Goal: Task Accomplishment & Management: Manage account settings

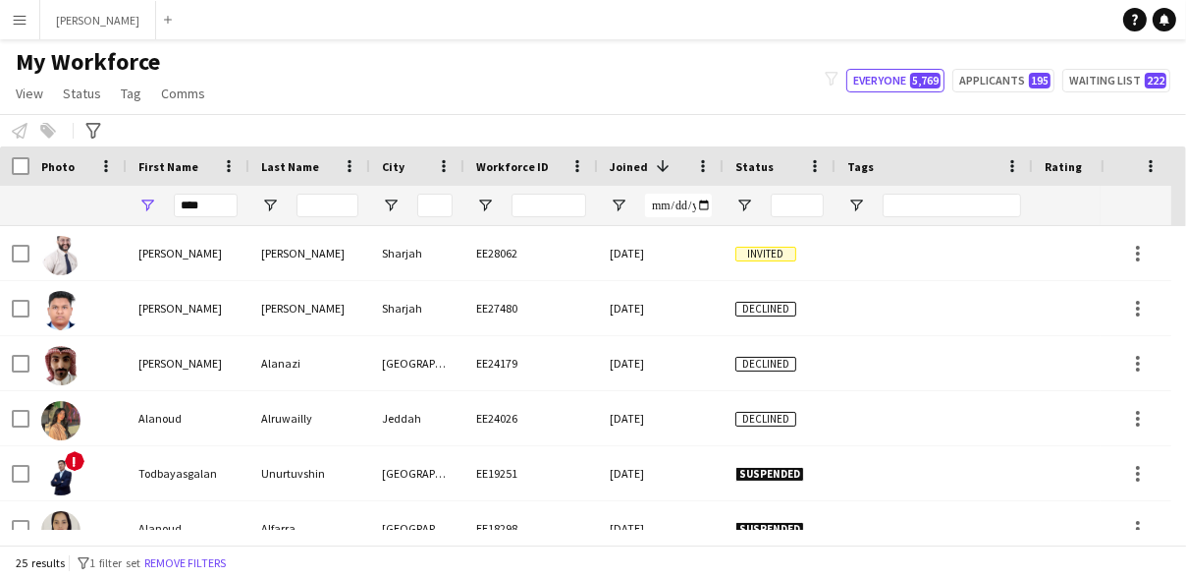
click at [1068, 128] on div "Notify workforce Add to tag Select at least one crew to tag him or her. Advance…" at bounding box center [593, 130] width 1186 height 32
click at [193, 202] on input "****" at bounding box center [206, 205] width 64 height 24
click at [910, 207] on input "Tags Filter Input" at bounding box center [952, 205] width 138 height 24
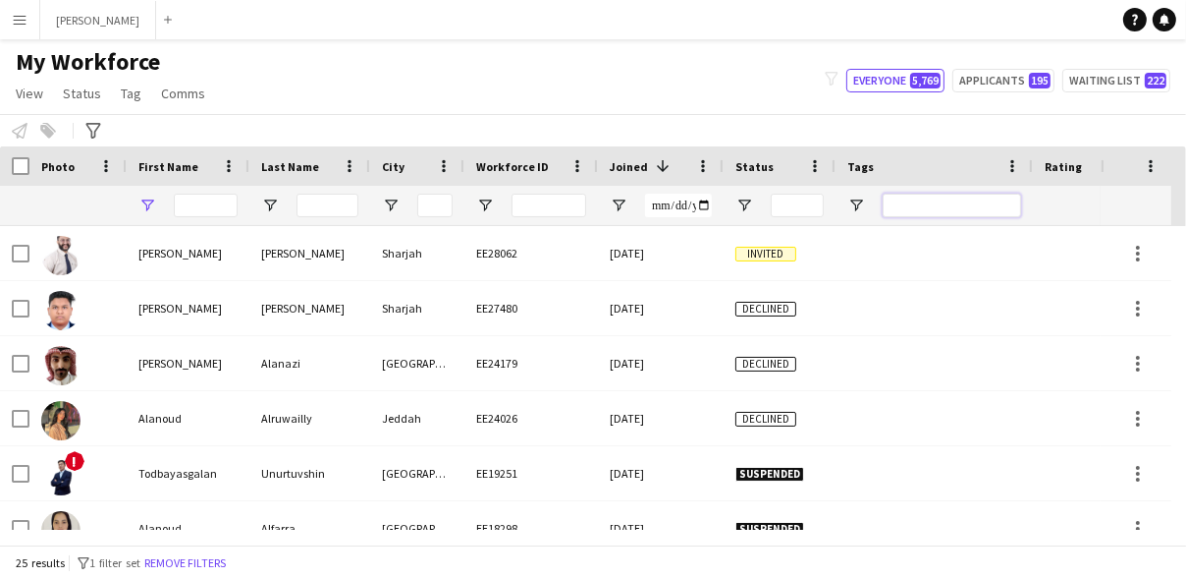
click at [910, 207] on input "Tags Filter Input" at bounding box center [952, 205] width 138 height 24
click at [907, 200] on input "Tags Filter Input" at bounding box center [952, 205] width 138 height 24
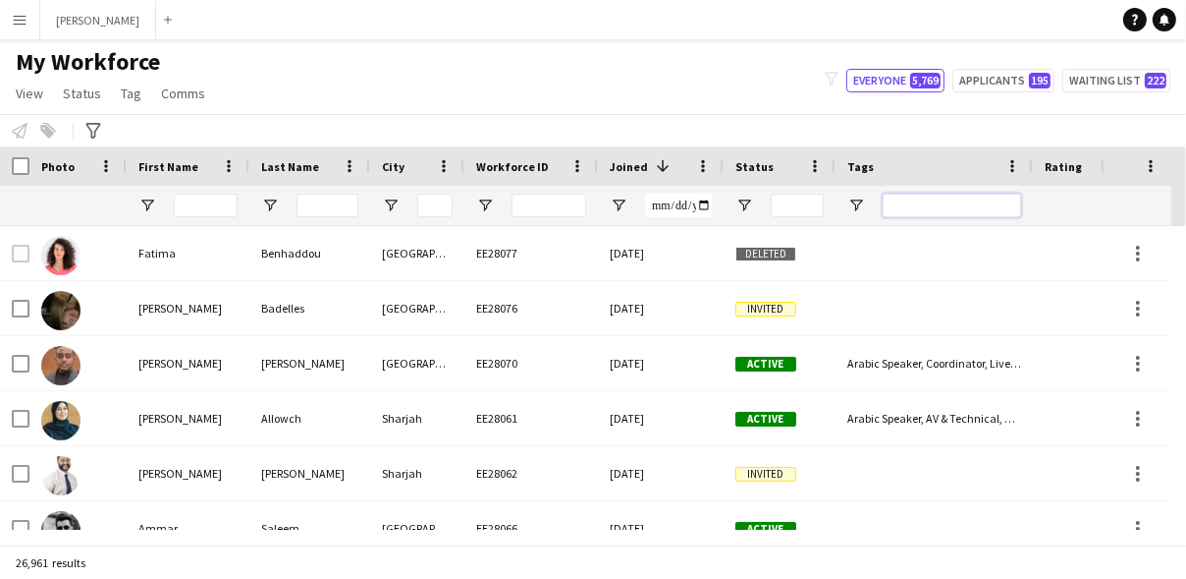
click at [949, 200] on input "Tags Filter Input" at bounding box center [952, 205] width 138 height 24
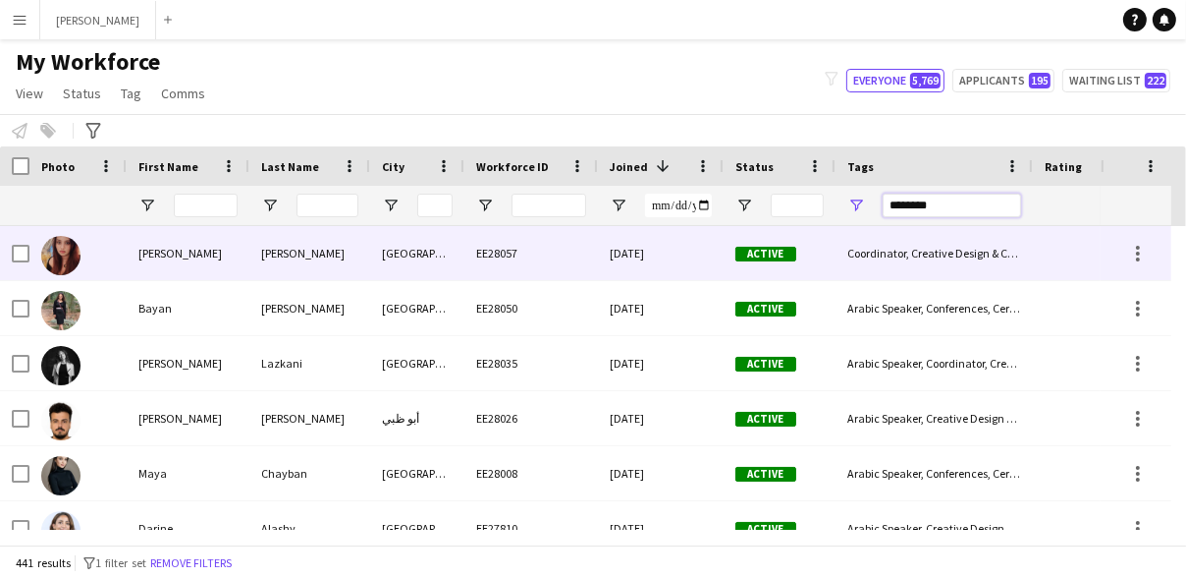
type input "********"
click at [912, 248] on div "Coordinator, Creative Design & Content, Manager, Marketing" at bounding box center [934, 253] width 197 height 54
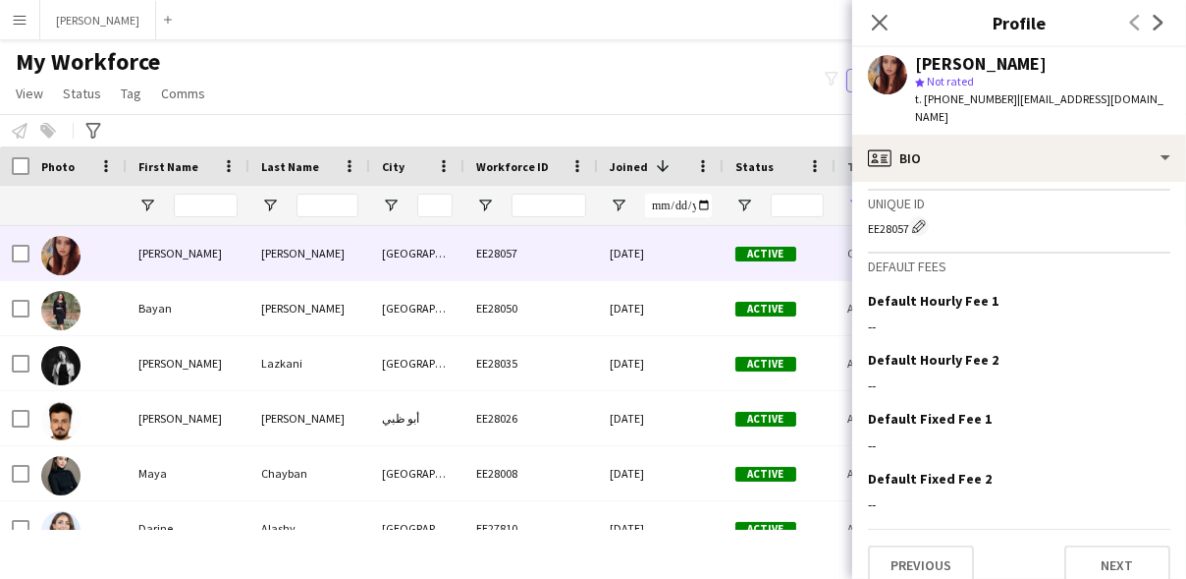
scroll to position [1137, 0]
click at [1075, 546] on button "Next" at bounding box center [1118, 565] width 106 height 39
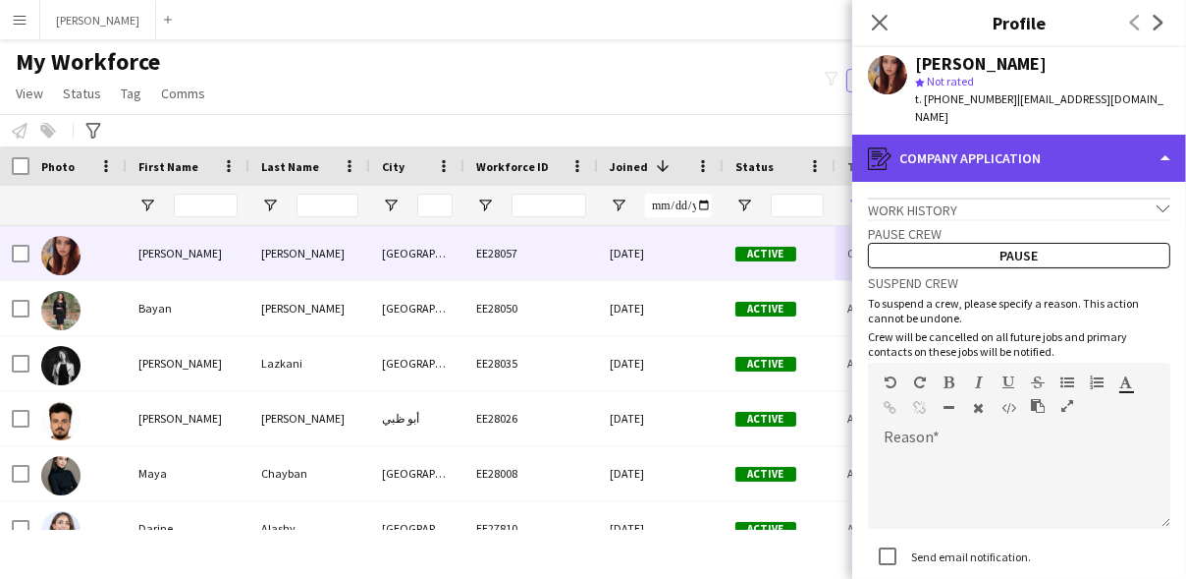
click at [1007, 142] on div "register Company application" at bounding box center [1020, 158] width 334 height 47
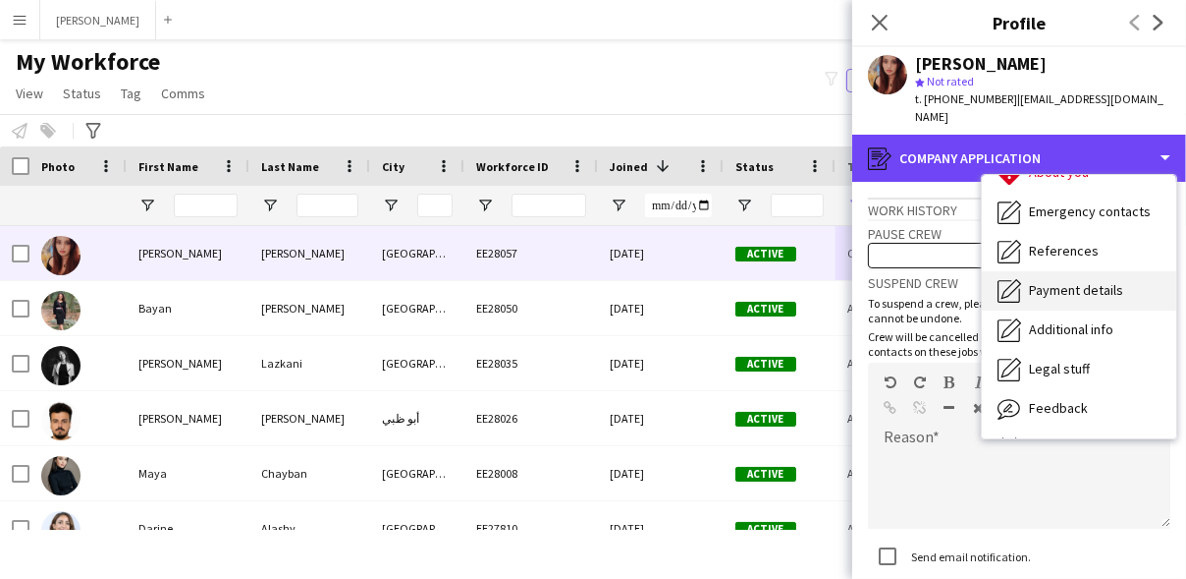
scroll to position [128, 0]
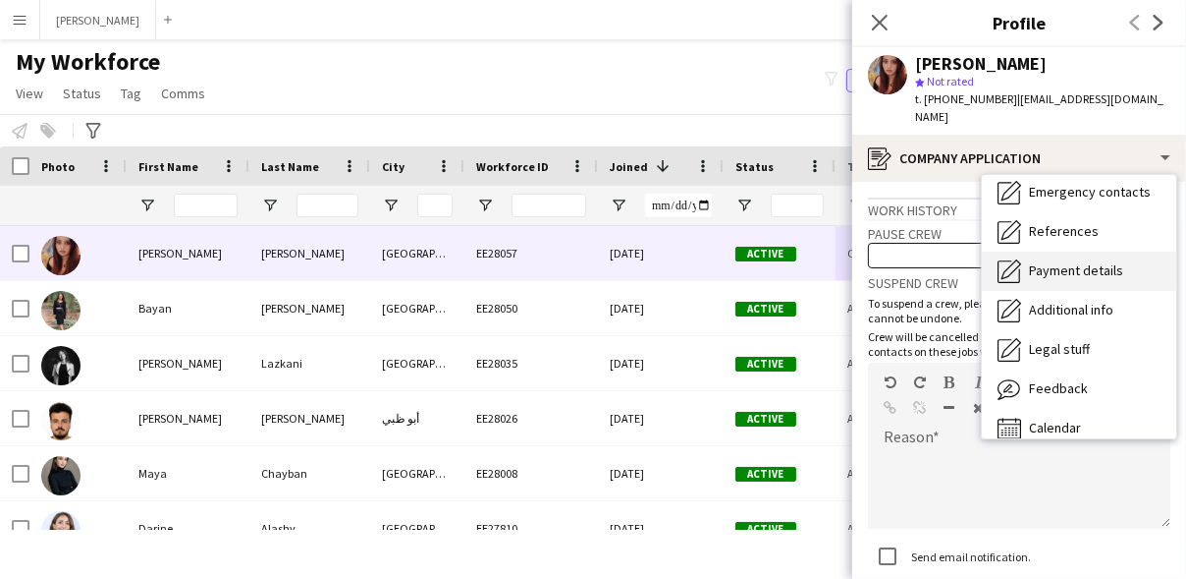
click at [1064, 261] on span "Payment details" at bounding box center [1076, 270] width 94 height 18
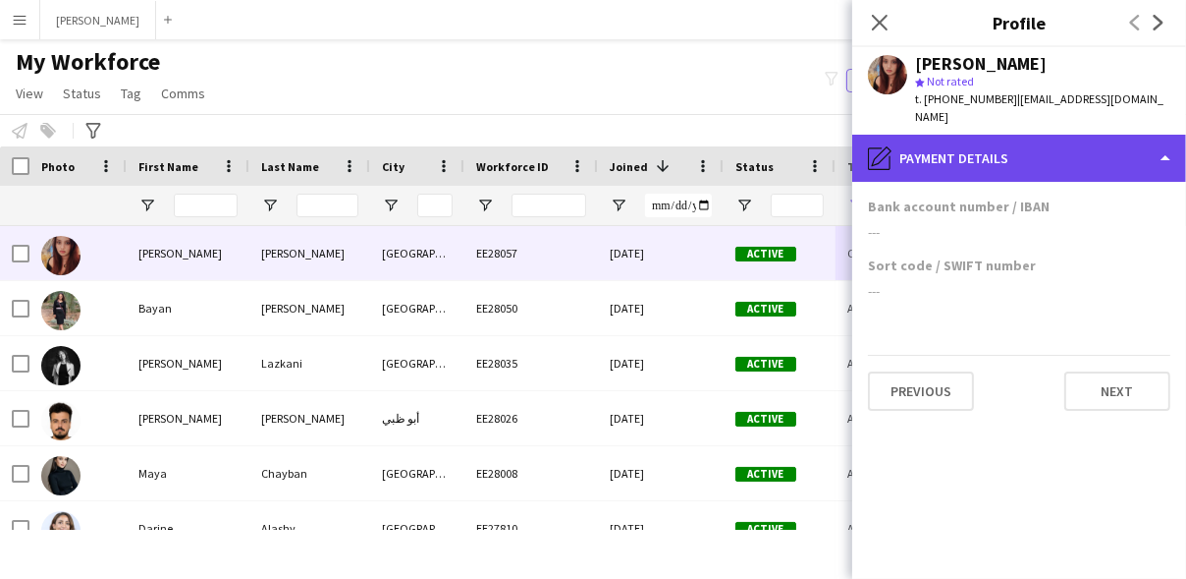
click at [1042, 146] on div "pencil4 Payment details" at bounding box center [1020, 158] width 334 height 47
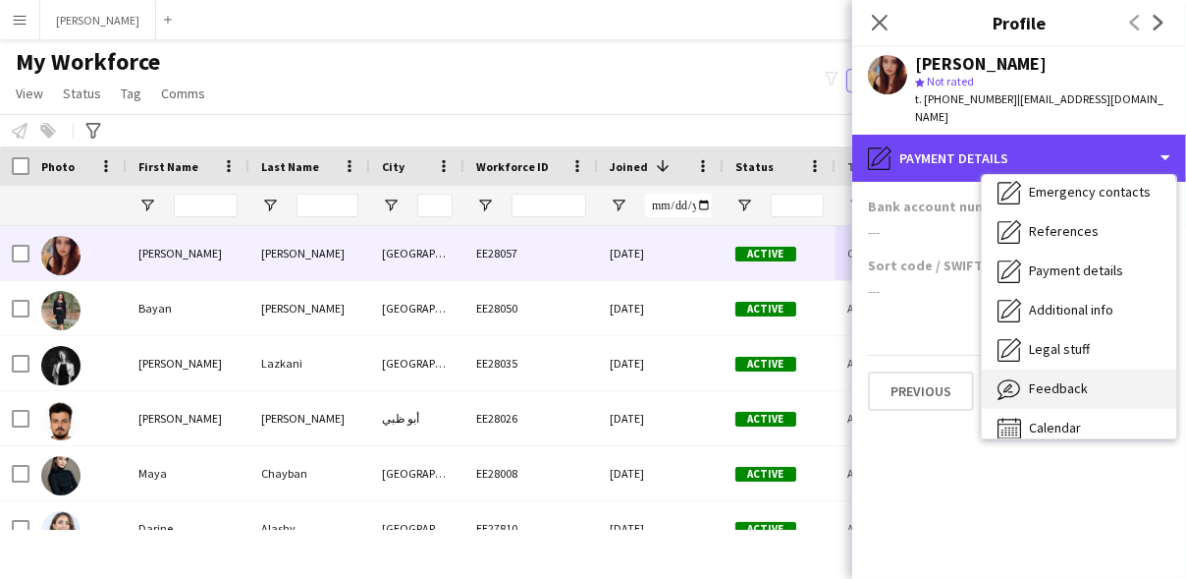
scroll to position [144, 0]
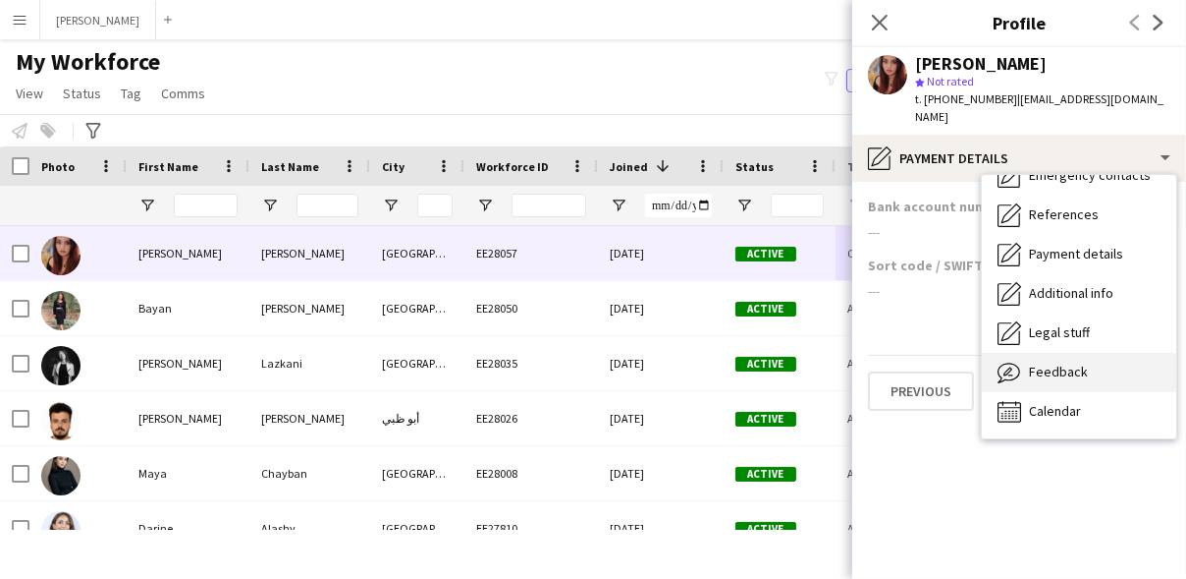
click at [1075, 392] on div "Calendar Calendar" at bounding box center [1079, 411] width 194 height 39
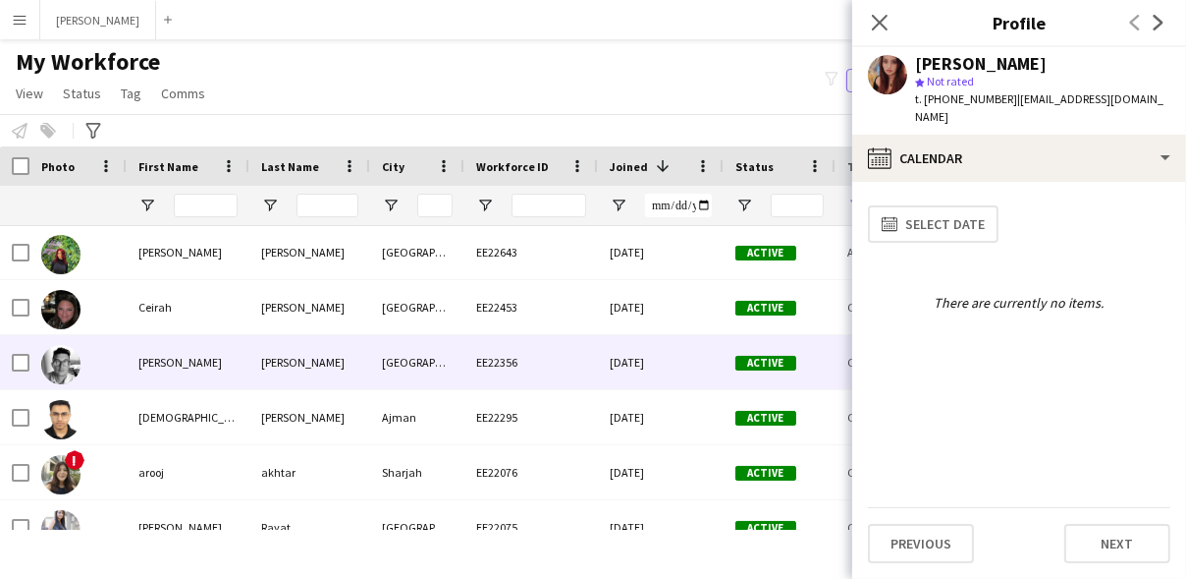
scroll to position [1418, 0]
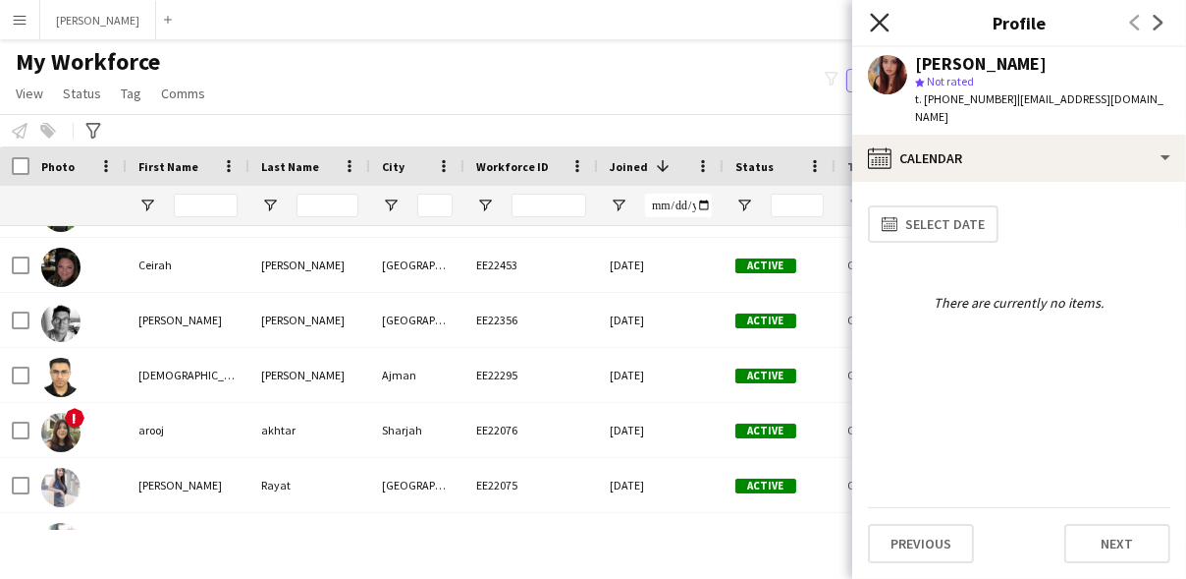
click at [879, 28] on icon "Close pop-in" at bounding box center [879, 22] width 19 height 19
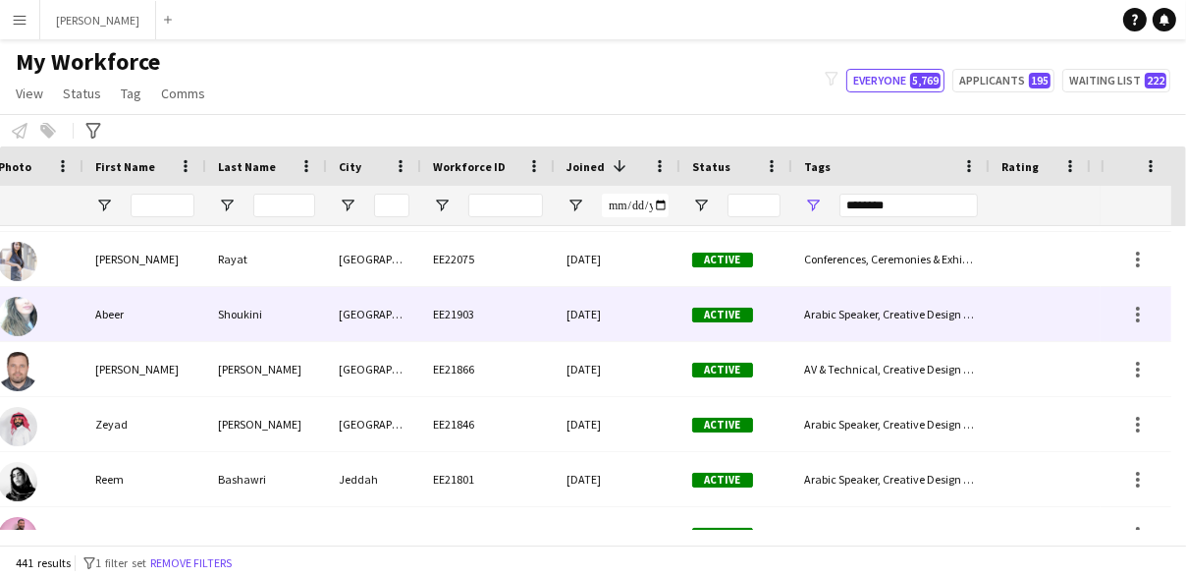
scroll to position [0, 0]
